Goal: Information Seeking & Learning: Learn about a topic

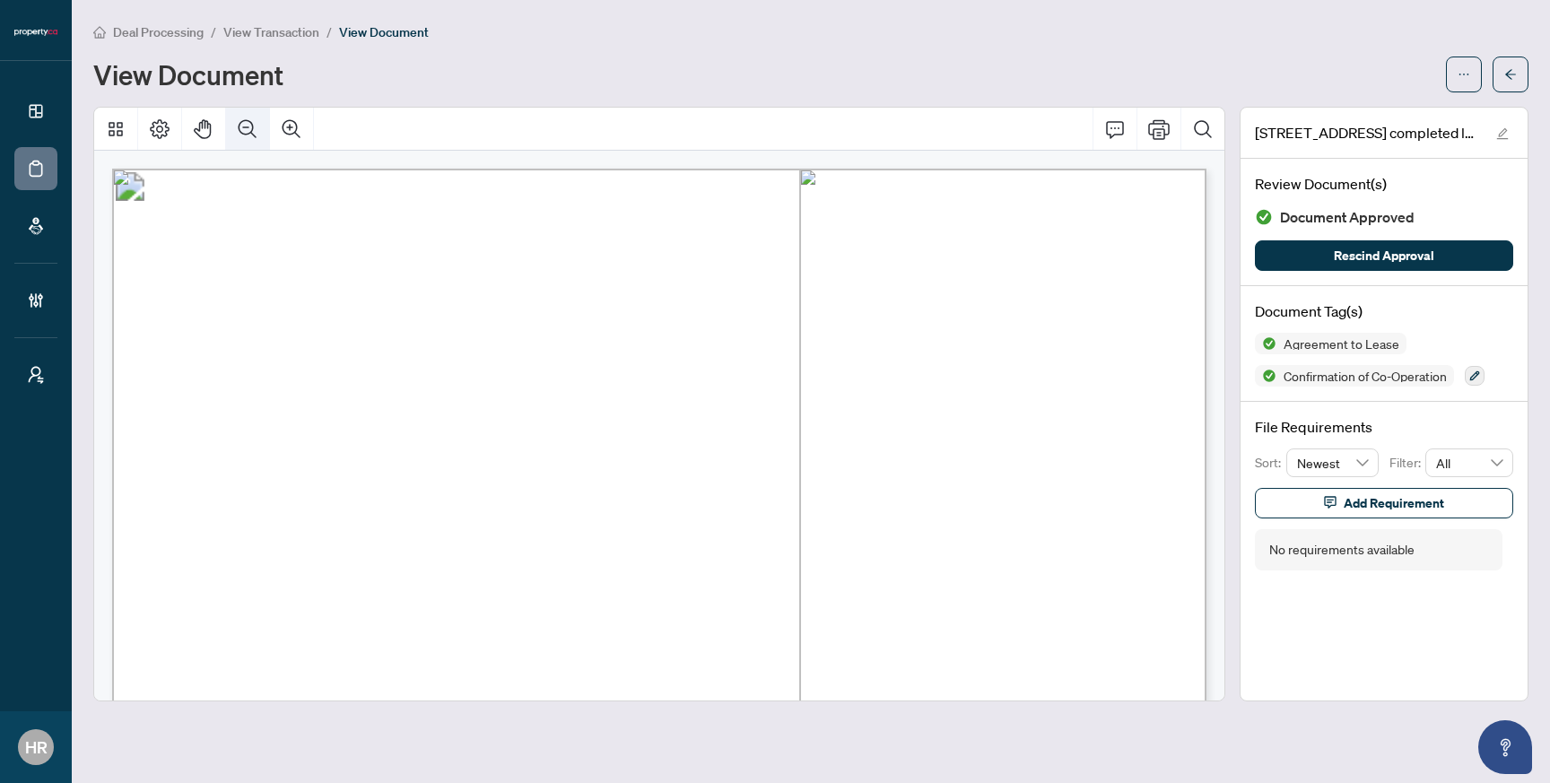
click at [244, 135] on icon "Zoom Out" at bounding box center [248, 129] width 22 height 22
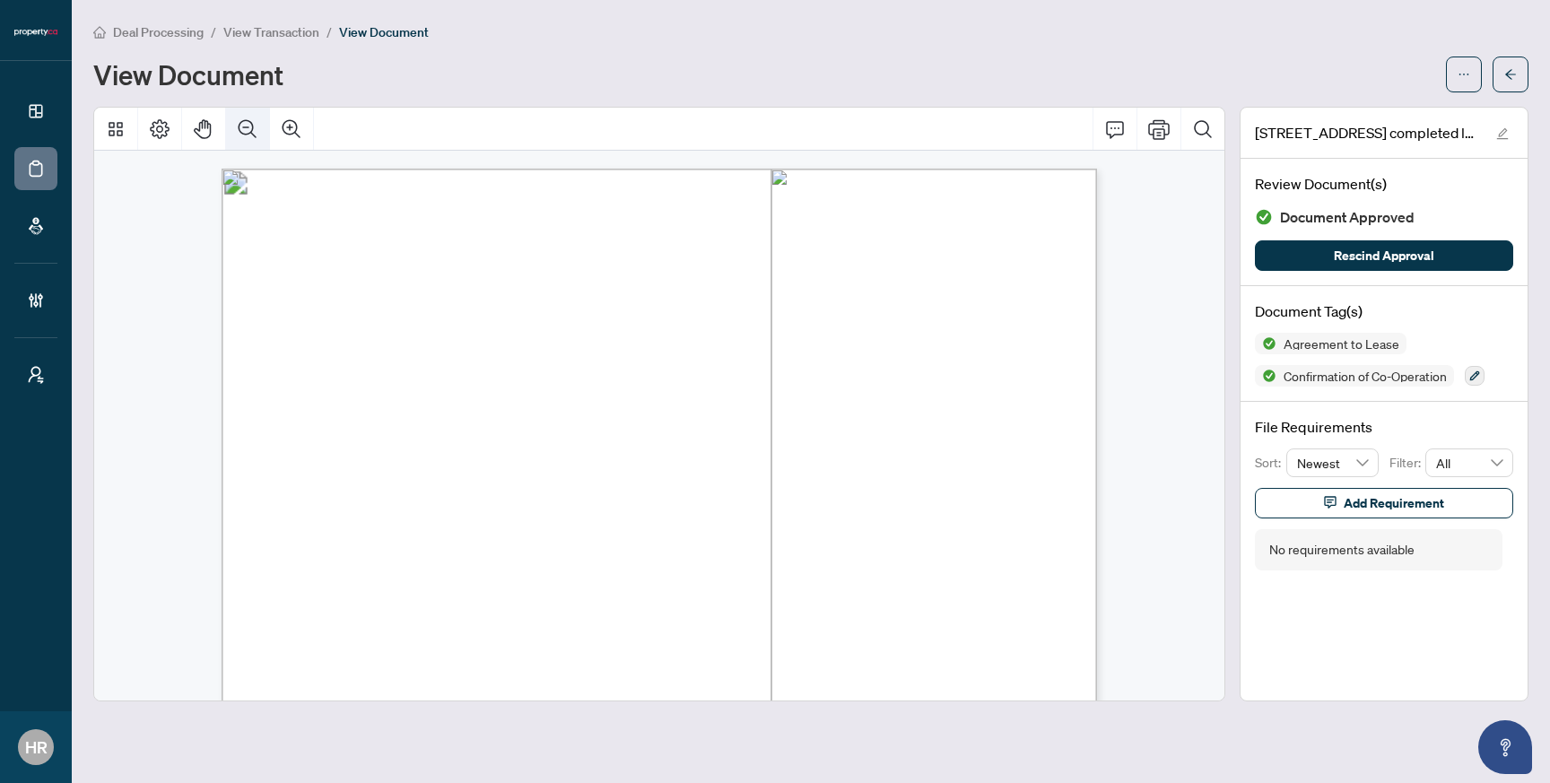
click at [244, 135] on icon "Zoom Out" at bounding box center [248, 129] width 22 height 22
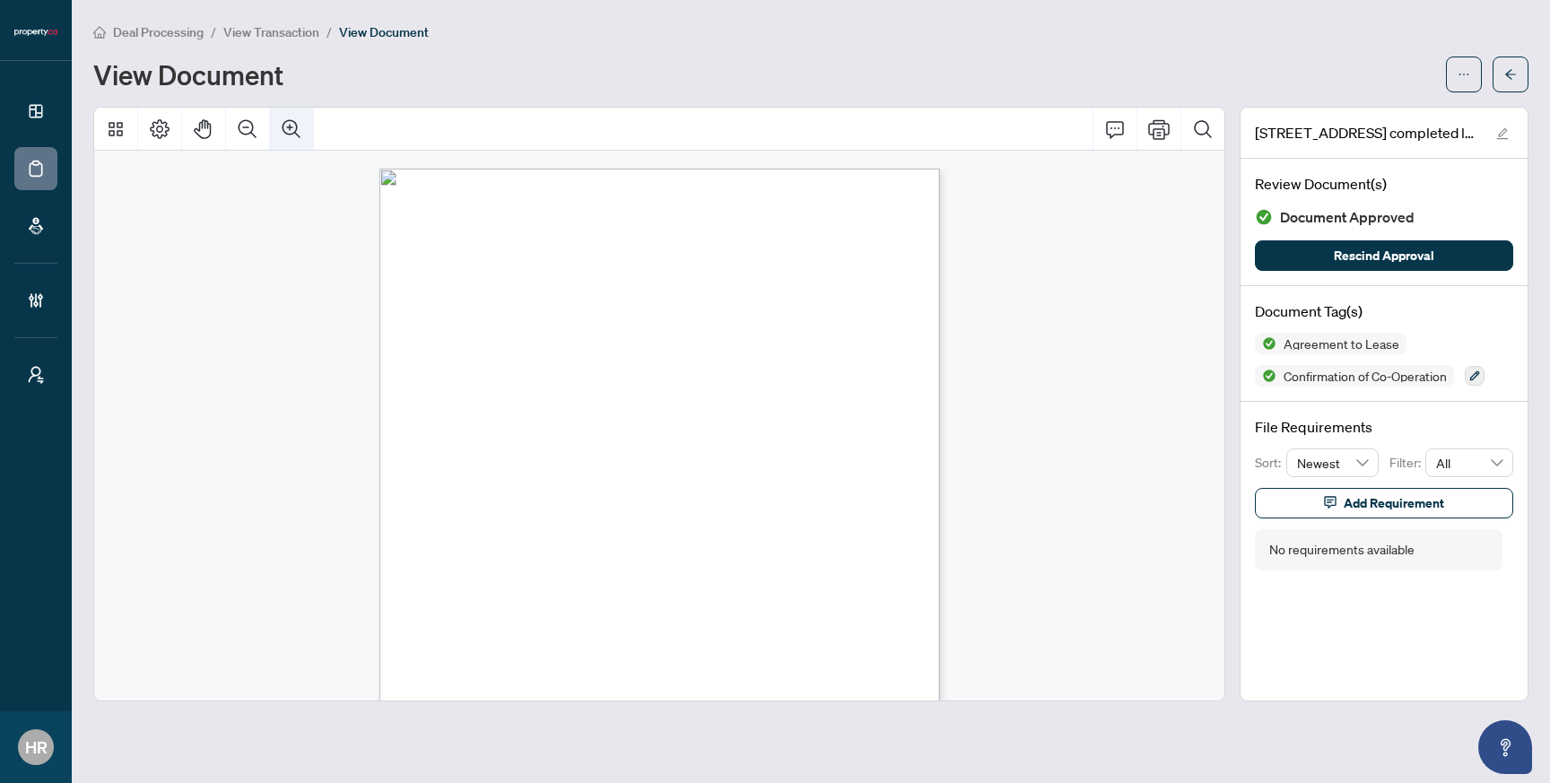
click at [274, 145] on button "Zoom In" at bounding box center [291, 129] width 43 height 43
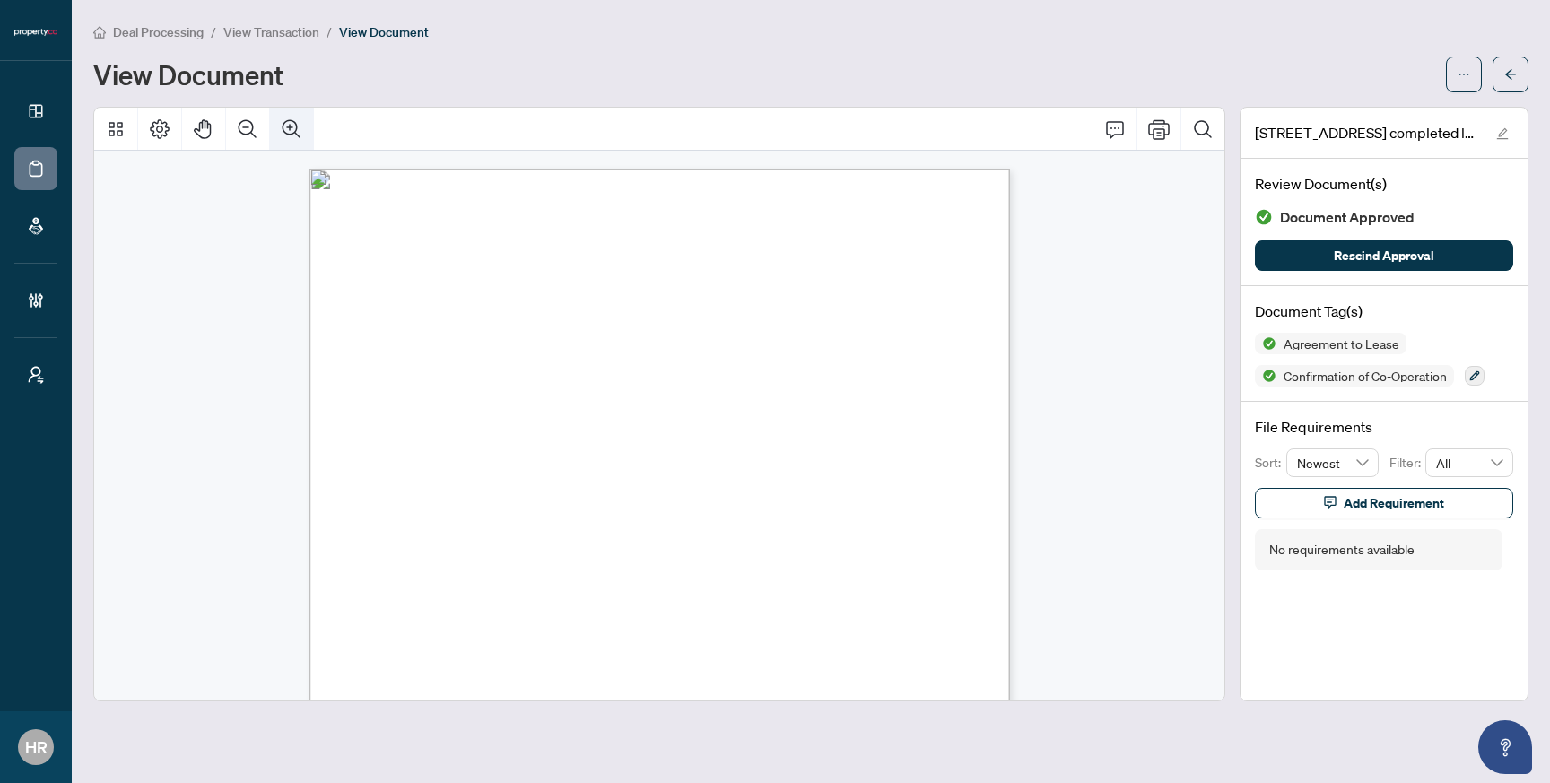
scroll to position [9, 0]
click at [281, 28] on span "View Transaction" at bounding box center [271, 32] width 96 height 16
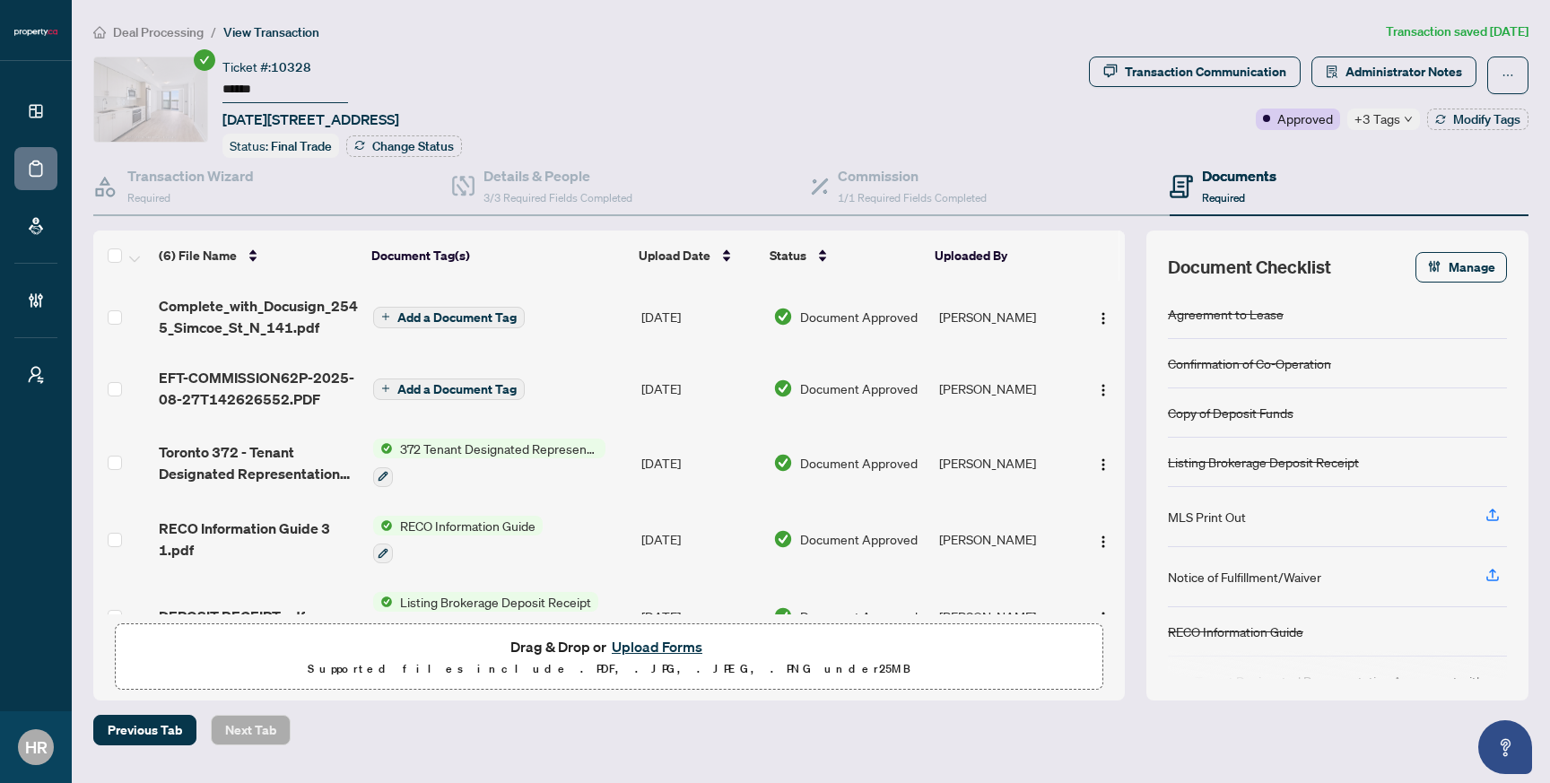
click at [152, 45] on div "Deal Processing / View Transaction Transaction saved [DATE] Ticket #: 10328 ***…" at bounding box center [810, 384] width 1449 height 724
click at [165, 38] on span "Deal Processing" at bounding box center [158, 32] width 91 height 16
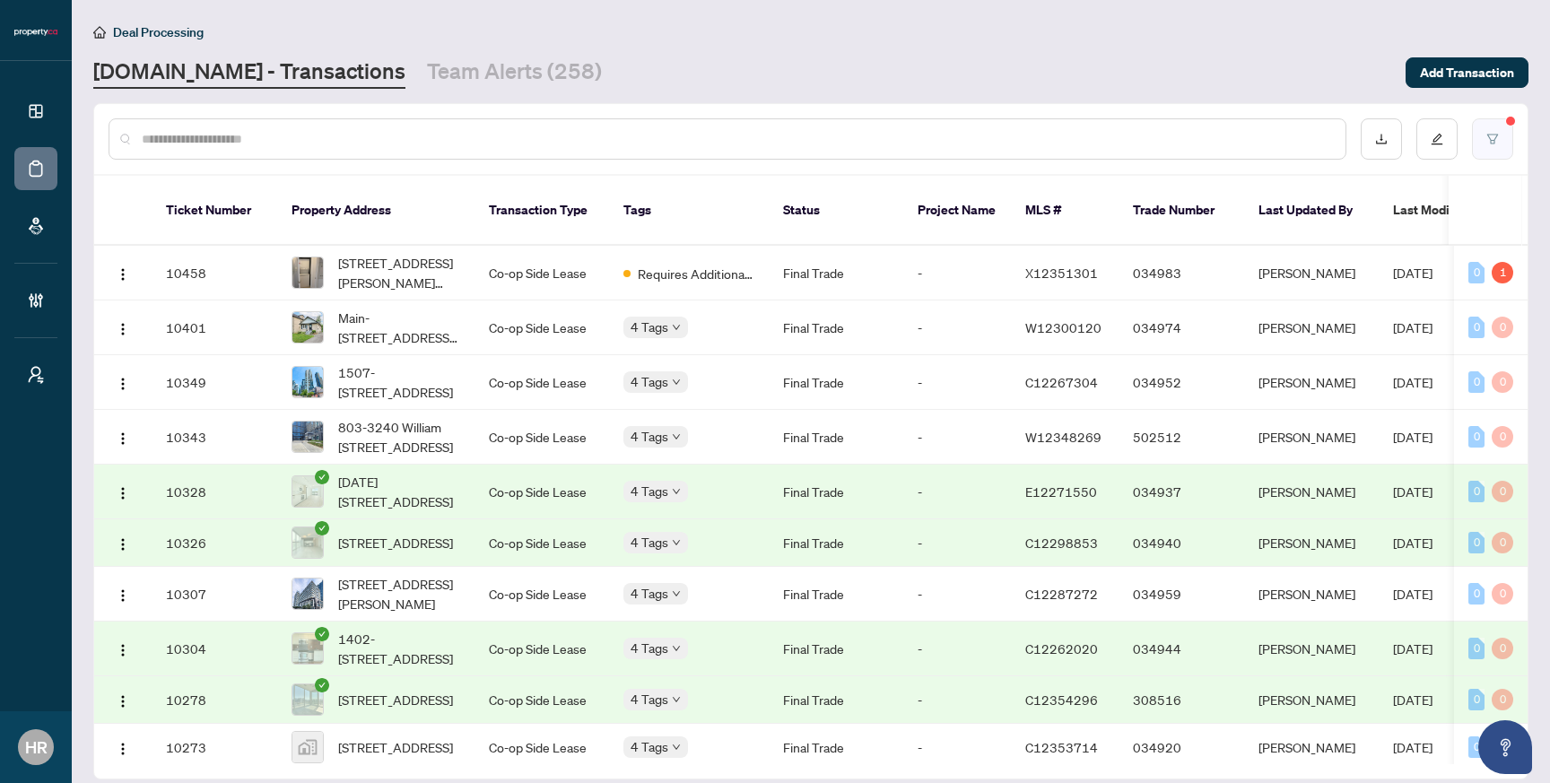
click at [1496, 129] on button "button" at bounding box center [1492, 138] width 41 height 41
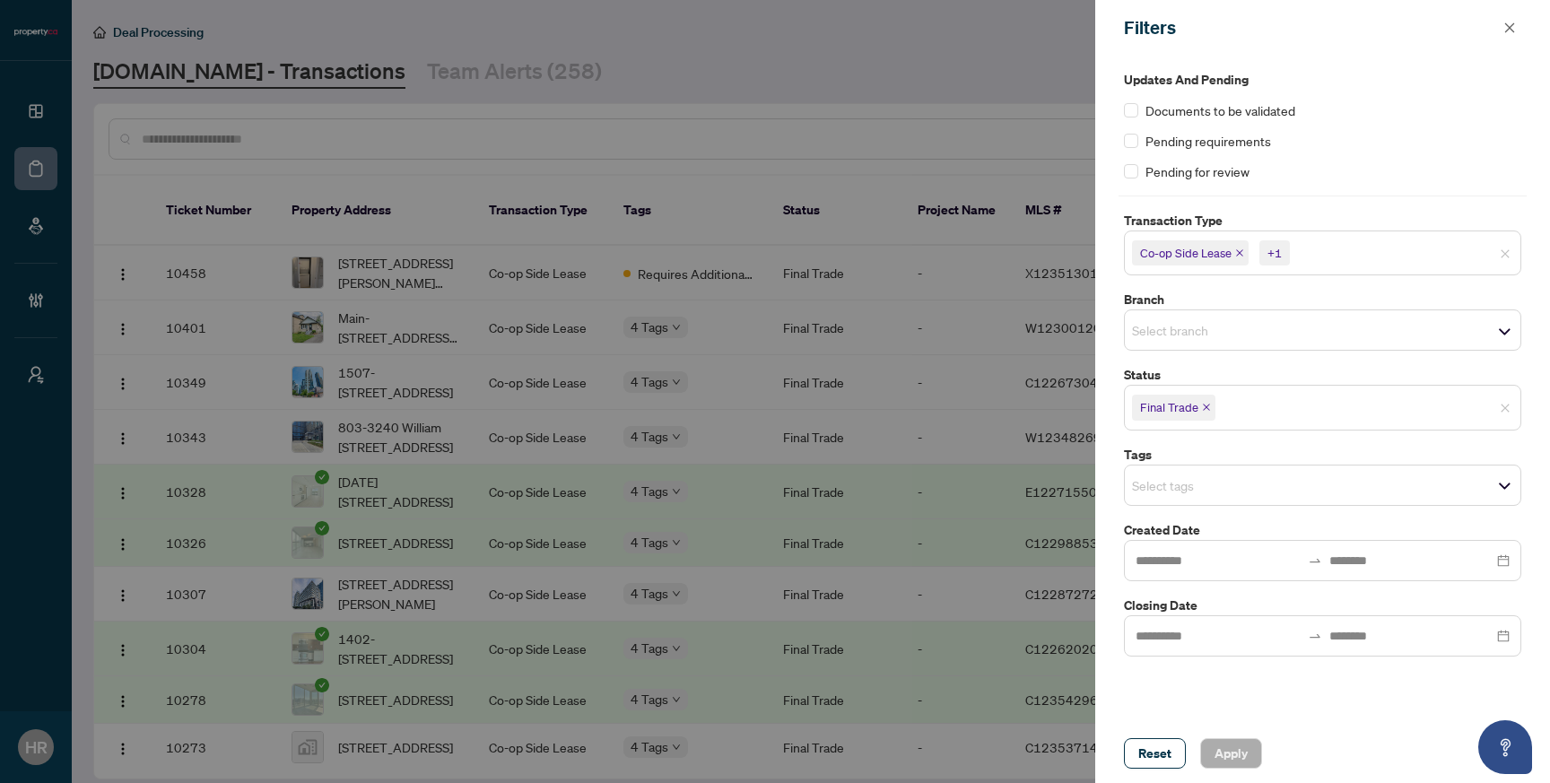
click at [805, 455] on div at bounding box center [775, 391] width 1550 height 783
click at [1507, 29] on icon "close" at bounding box center [1510, 27] width 10 height 10
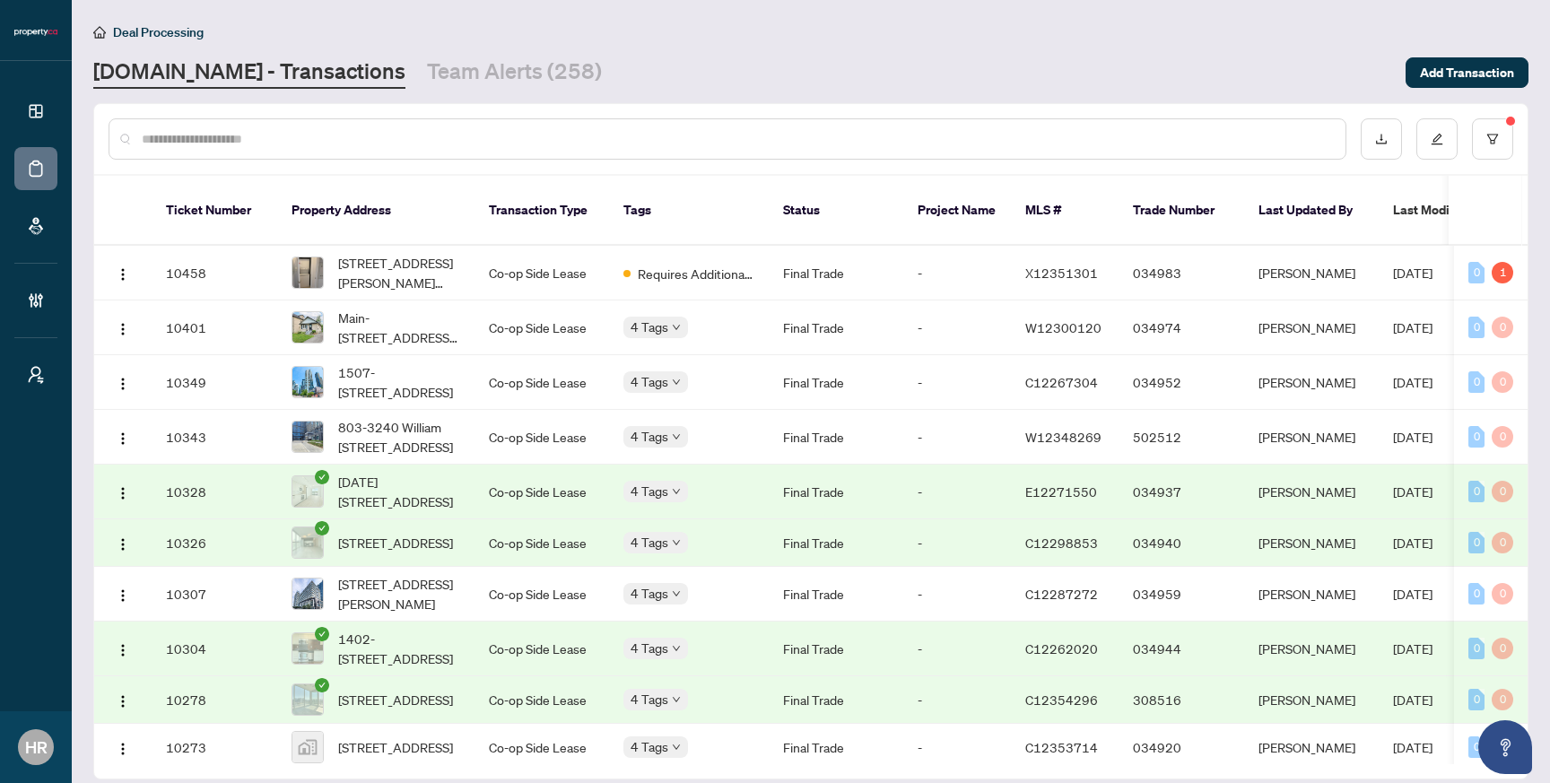
click at [838, 643] on td "Final Trade" at bounding box center [836, 648] width 135 height 55
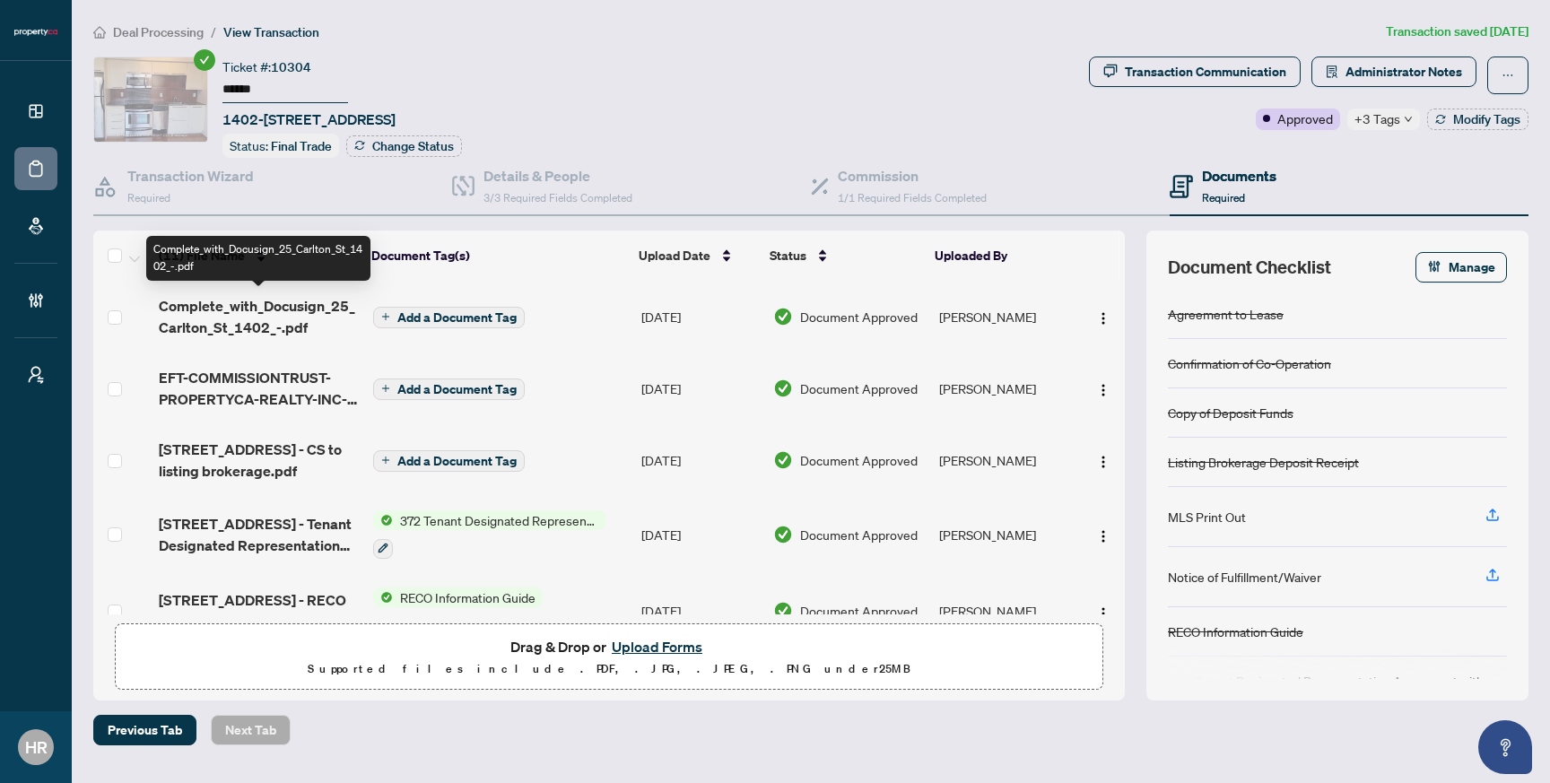
click at [261, 314] on span "Complete_with_Docusign_25_Carlton_St_1402_-.pdf" at bounding box center [259, 316] width 200 height 43
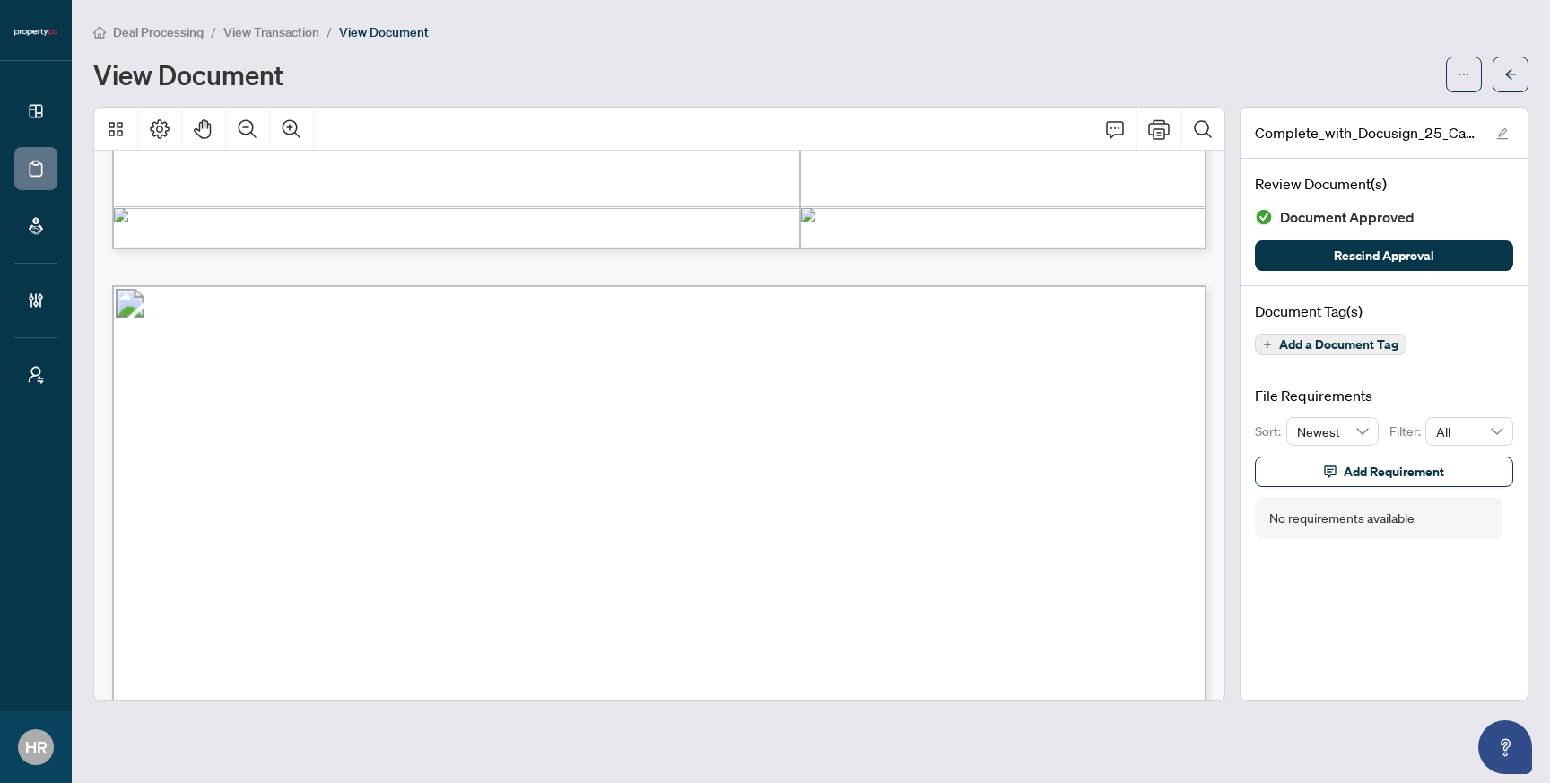
scroll to position [1487, 0]
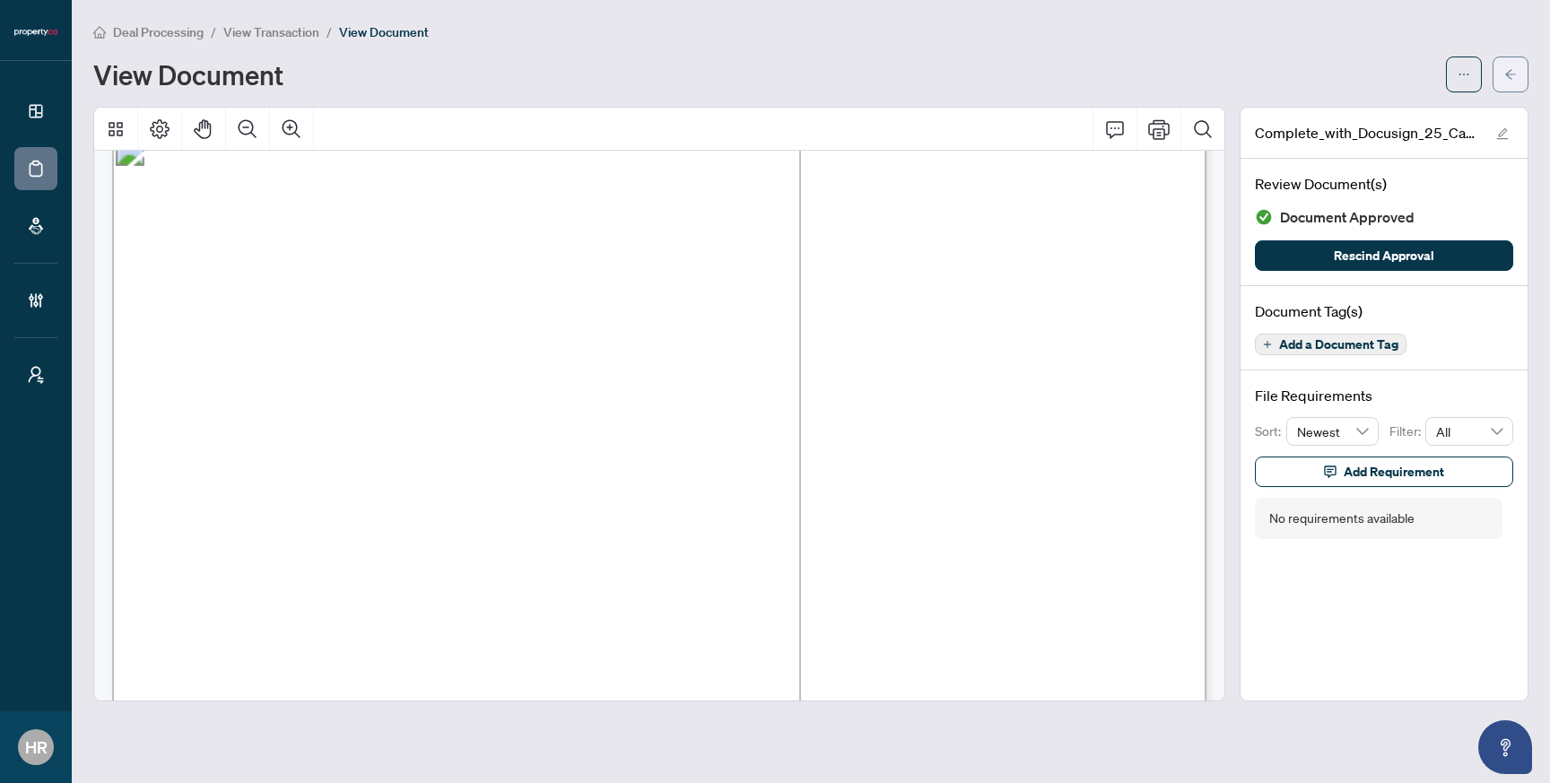
click at [1514, 70] on icon "arrow-left" at bounding box center [1510, 74] width 13 height 13
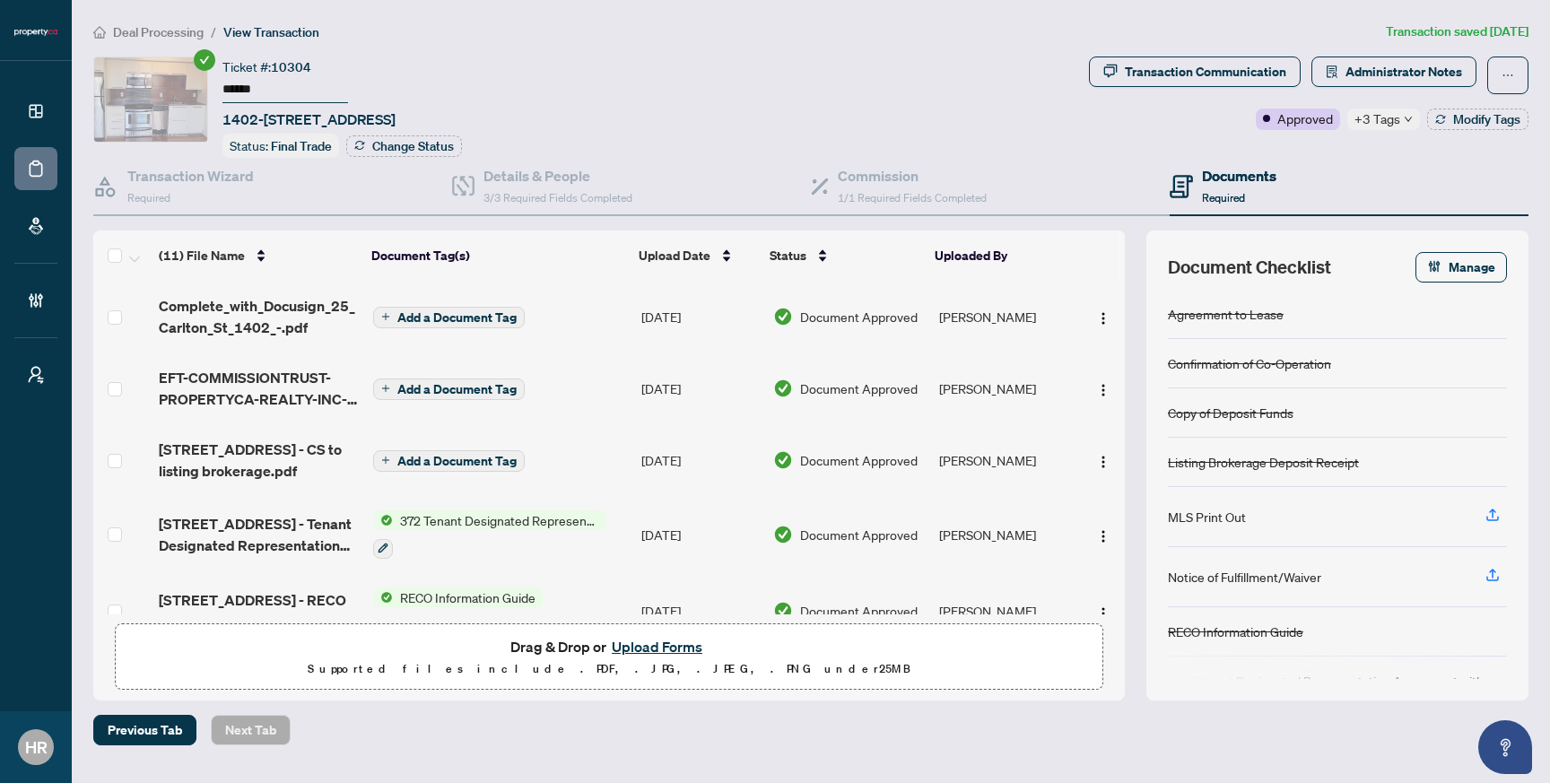
scroll to position [4, 0]
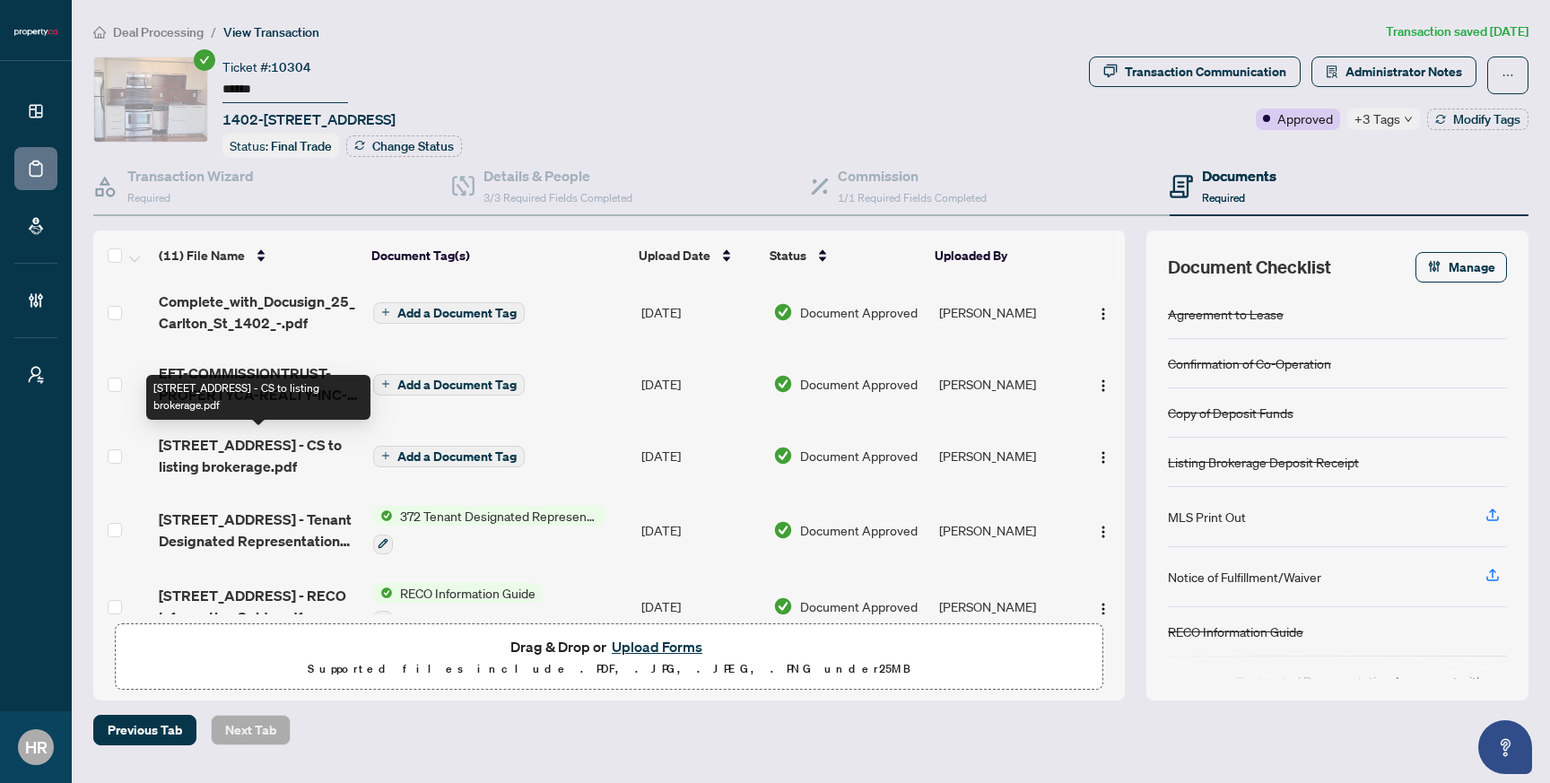
click at [246, 456] on span "[STREET_ADDRESS] - CS to listing brokerage.pdf" at bounding box center [259, 455] width 200 height 43
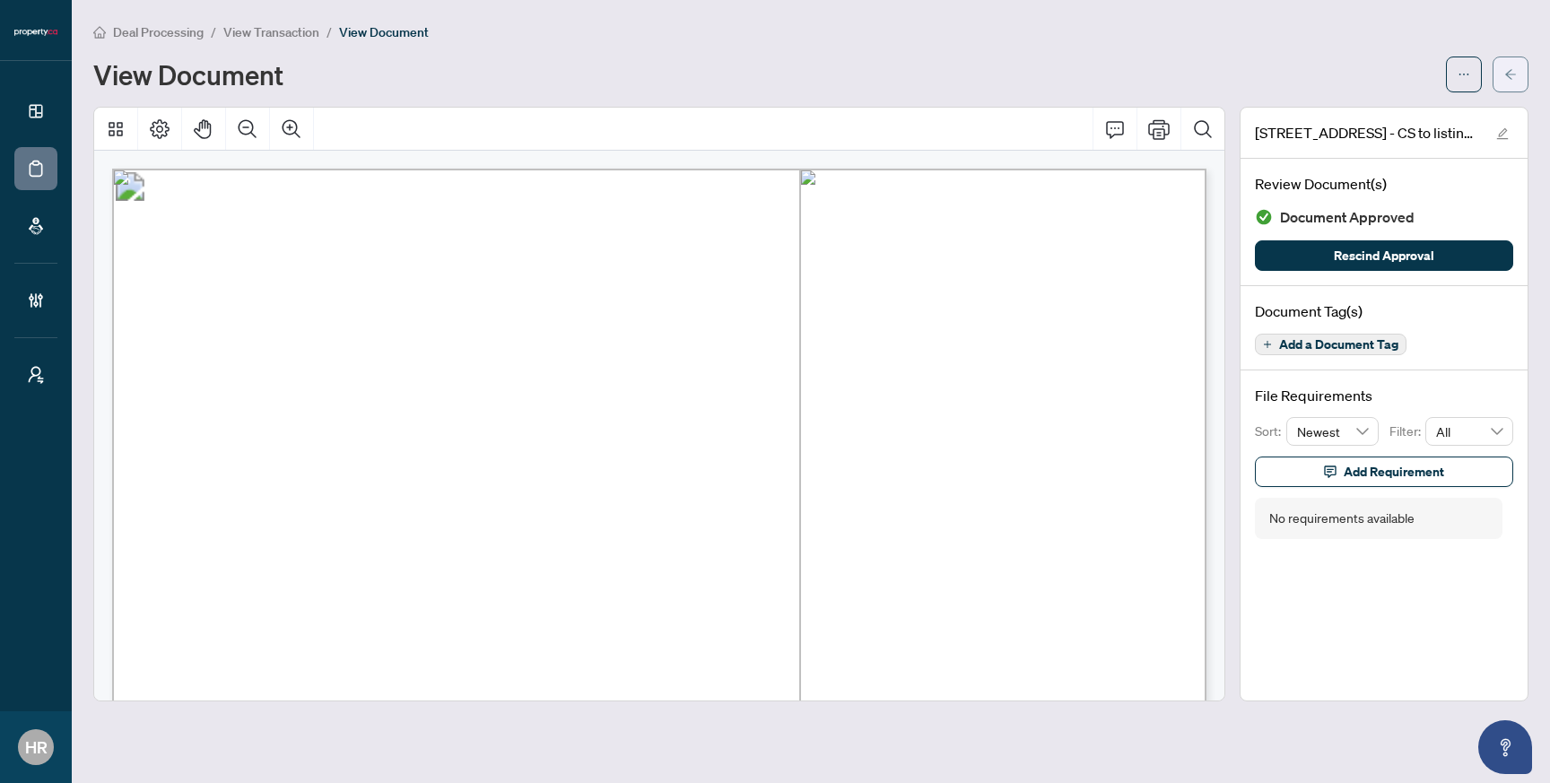
click at [1514, 70] on icon "arrow-left" at bounding box center [1510, 74] width 13 height 13
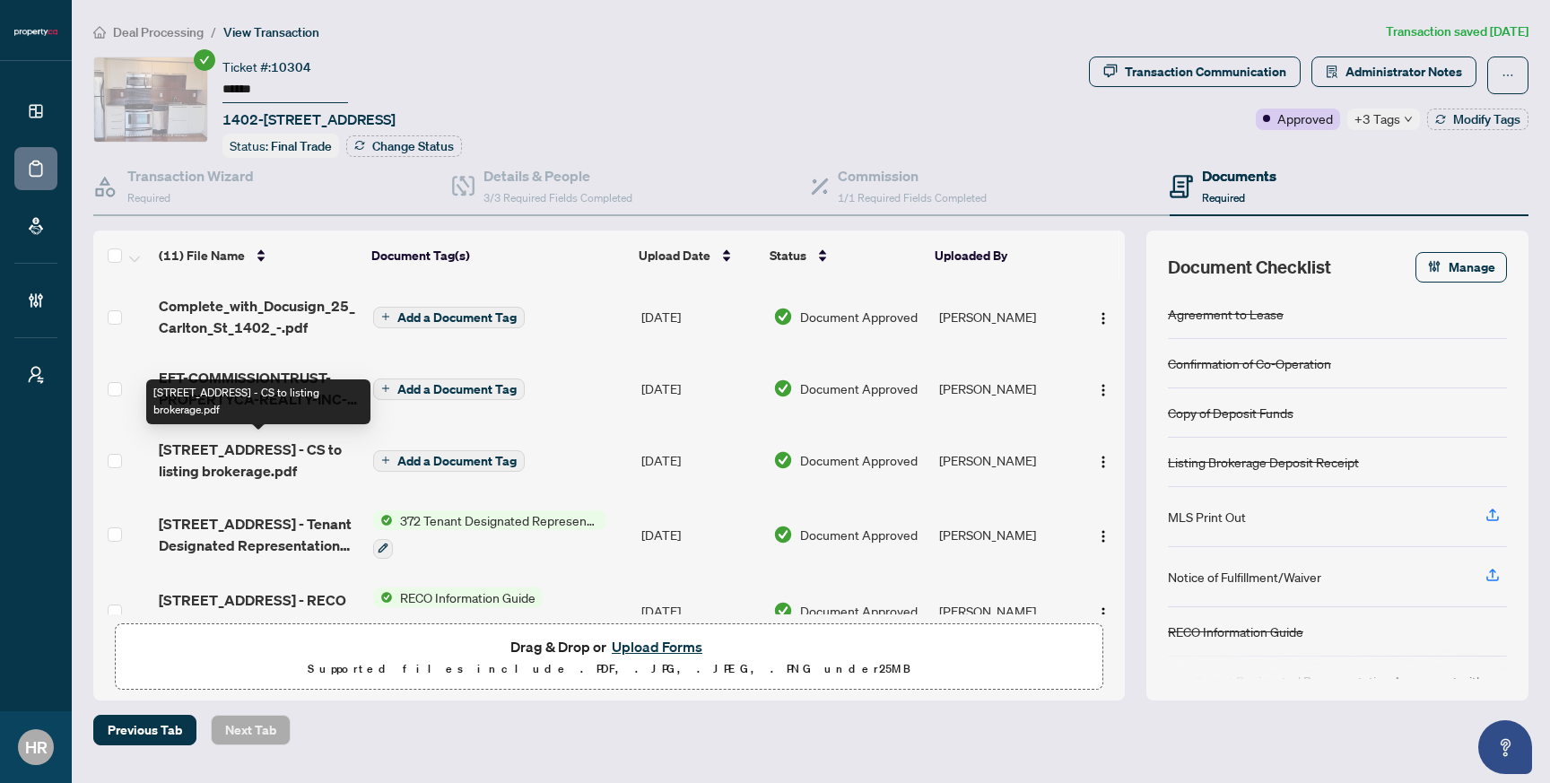
click at [221, 455] on span "[STREET_ADDRESS] - CS to listing brokerage.pdf" at bounding box center [259, 460] width 200 height 43
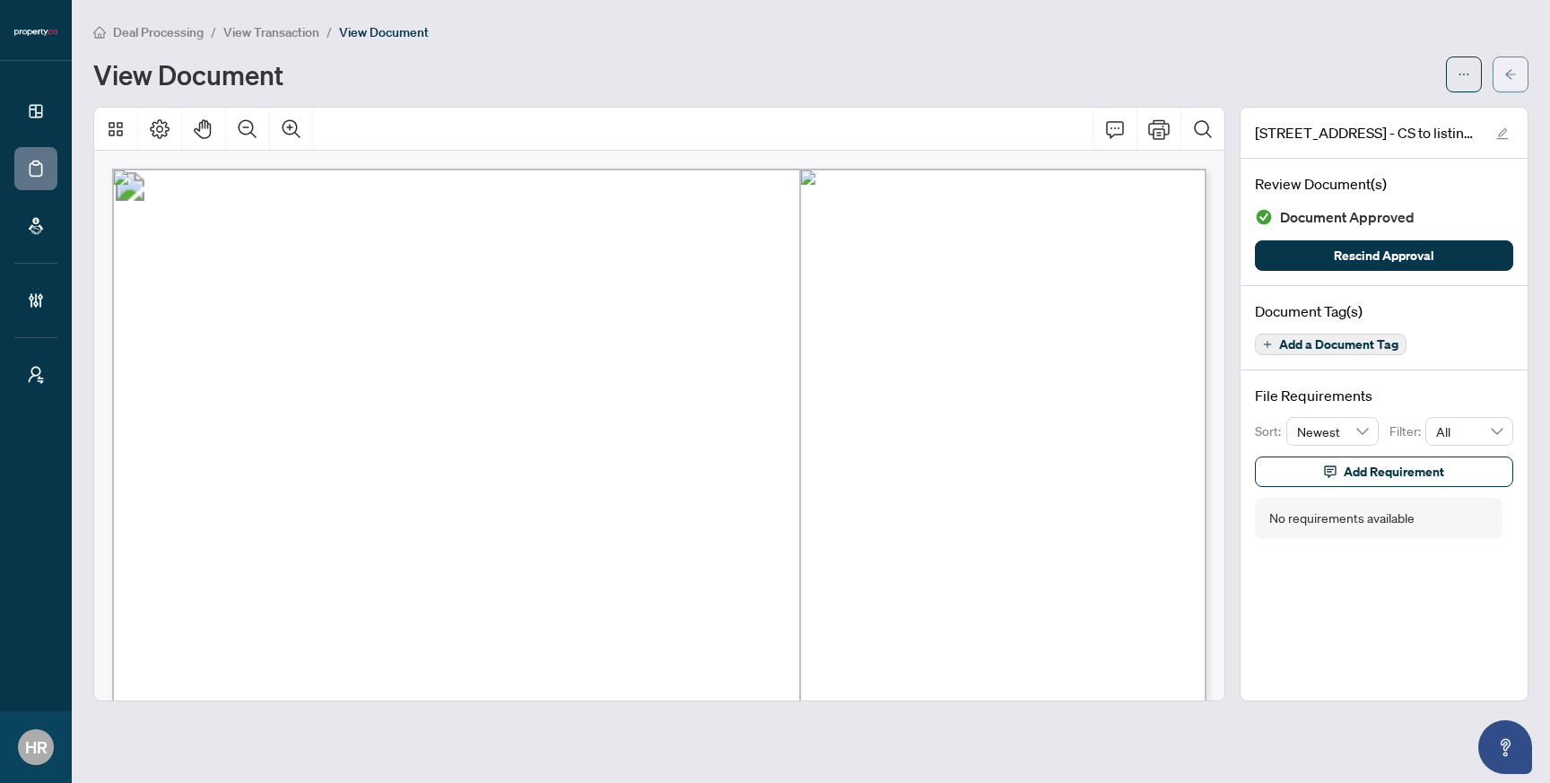
click at [1510, 65] on span "button" at bounding box center [1510, 74] width 13 height 29
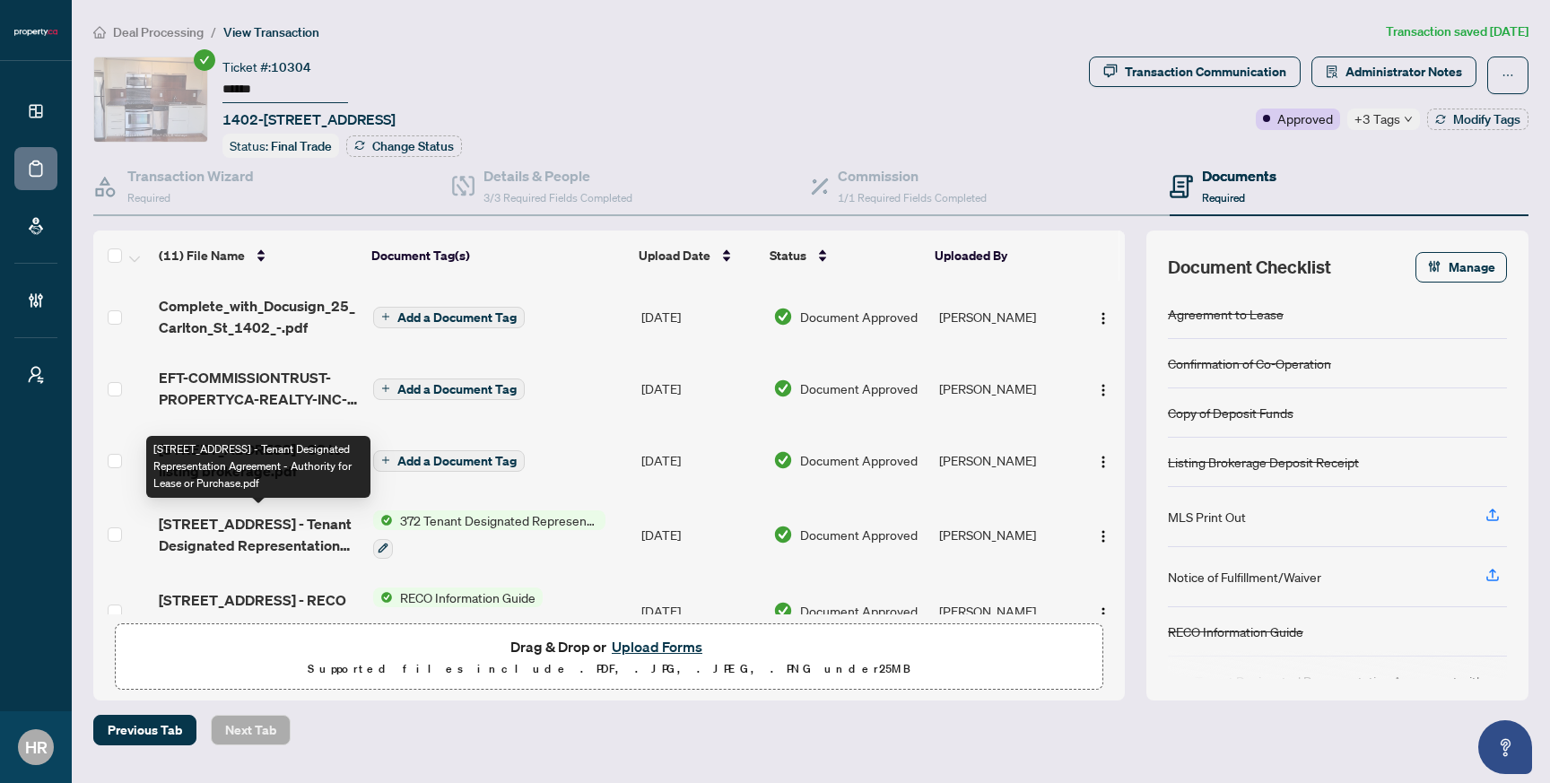
click at [222, 517] on span "[STREET_ADDRESS] - Tenant Designated Representation Agreement - Authority for L…" at bounding box center [259, 534] width 200 height 43
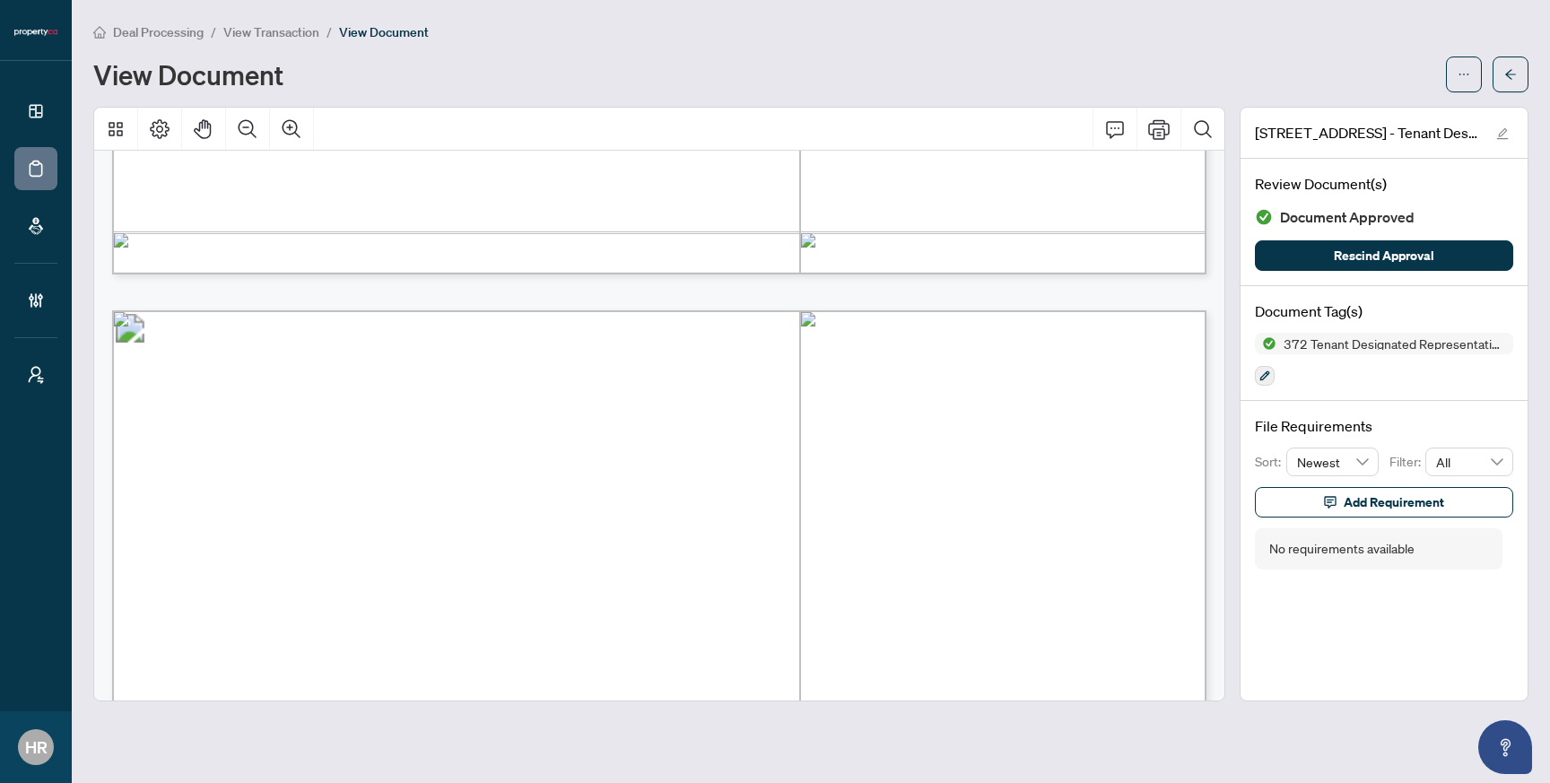
scroll to position [1325, 0]
